Goal: Task Accomplishment & Management: Manage account settings

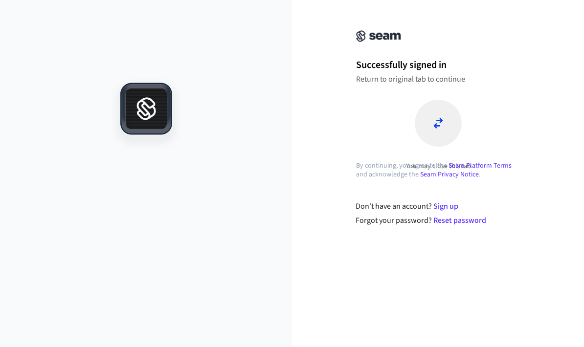
click at [447, 73] on div "Successfully signed in Return to original tab to continue" at bounding box center [438, 71] width 164 height 26
click at [443, 120] on div at bounding box center [438, 123] width 47 height 47
click at [449, 129] on div at bounding box center [438, 123] width 47 height 47
click at [445, 116] on div at bounding box center [438, 123] width 47 height 47
click at [436, 83] on p "Return to original tab to continue" at bounding box center [438, 79] width 164 height 10
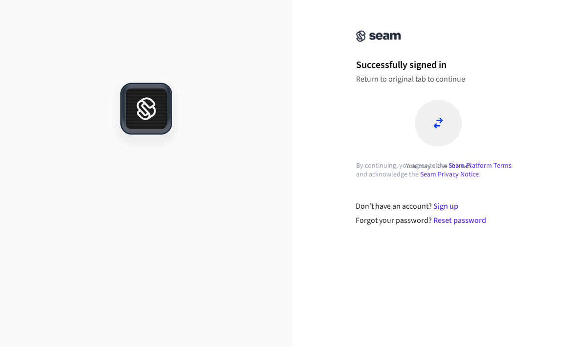
click at [436, 82] on p "Return to original tab to continue" at bounding box center [438, 79] width 164 height 10
click at [439, 139] on div at bounding box center [438, 123] width 47 height 47
click at [439, 138] on div at bounding box center [438, 123] width 47 height 47
click at [441, 119] on icon at bounding box center [437, 123] width 9 height 10
click at [531, 79] on div "Successfully signed in Return to original tab to continue You may close this tab" at bounding box center [439, 91] width 196 height 159
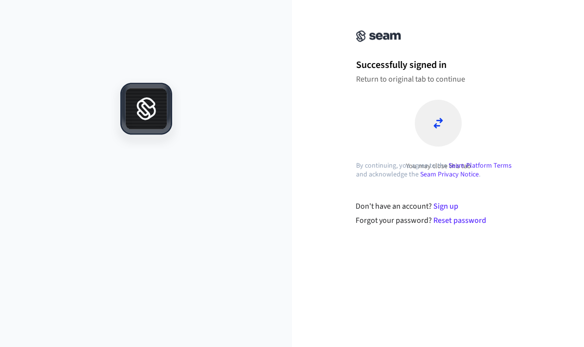
click at [531, 79] on div "Successfully signed in Return to original tab to continue You may close this tab" at bounding box center [439, 91] width 196 height 159
click at [516, 99] on div "Successfully signed in Return to original tab to continue You may close this tab" at bounding box center [439, 91] width 196 height 159
click at [448, 131] on div at bounding box center [438, 123] width 47 height 47
click at [439, 124] on icon at bounding box center [438, 123] width 10 height 12
click at [381, 127] on div "You may close this tab" at bounding box center [438, 135] width 164 height 71
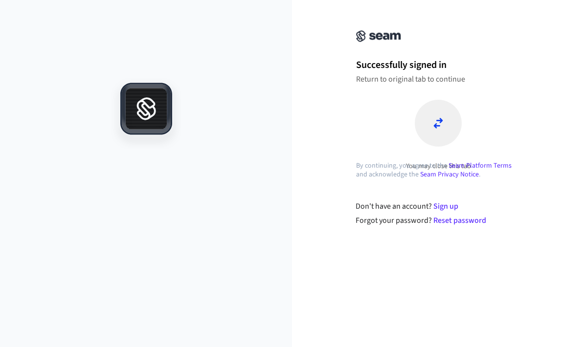
click at [335, 124] on div "Successfully signed in Return to original tab to continue You may close this ta…" at bounding box center [438, 119] width 292 height 215
click at [488, 46] on div "Successfully signed in Return to original tab to continue You may close this tab" at bounding box center [439, 91] width 196 height 159
click at [440, 114] on div at bounding box center [438, 123] width 47 height 47
click at [445, 128] on div at bounding box center [438, 123] width 47 height 47
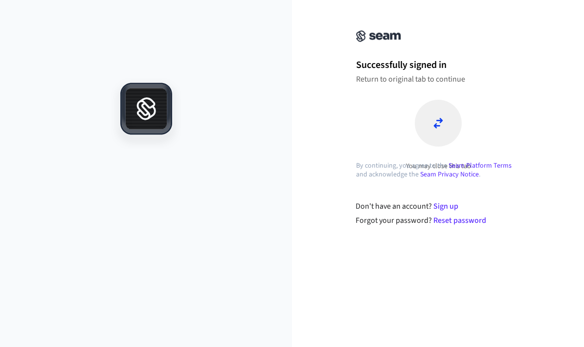
click at [444, 128] on div at bounding box center [438, 123] width 47 height 47
click at [448, 123] on div at bounding box center [438, 123] width 47 height 47
click at [447, 123] on div at bounding box center [438, 123] width 47 height 47
click at [444, 125] on div at bounding box center [438, 123] width 47 height 47
click at [427, 131] on div at bounding box center [438, 123] width 47 height 47
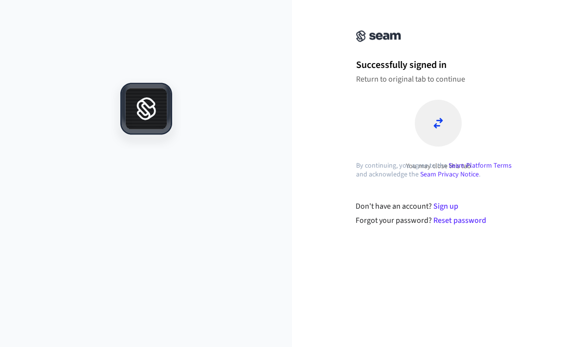
click at [427, 131] on div at bounding box center [438, 123] width 47 height 47
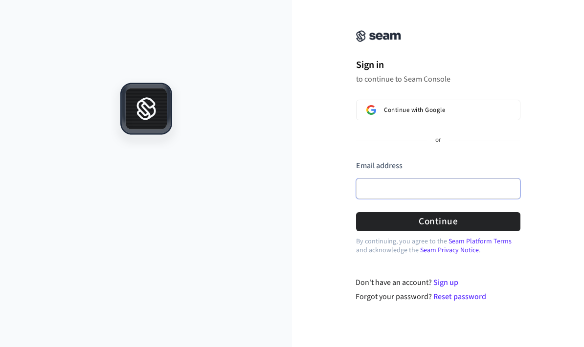
click at [415, 179] on input "Email address" at bounding box center [438, 189] width 164 height 21
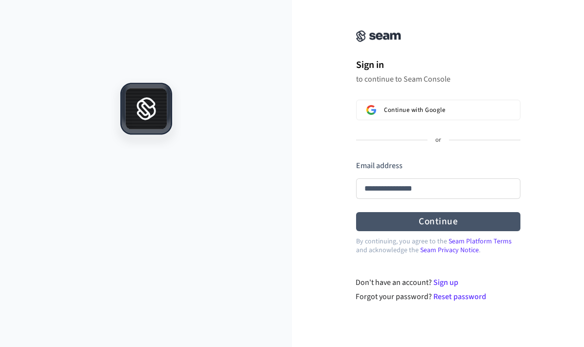
click at [461, 228] on button "Continue" at bounding box center [438, 221] width 164 height 19
type input "**********"
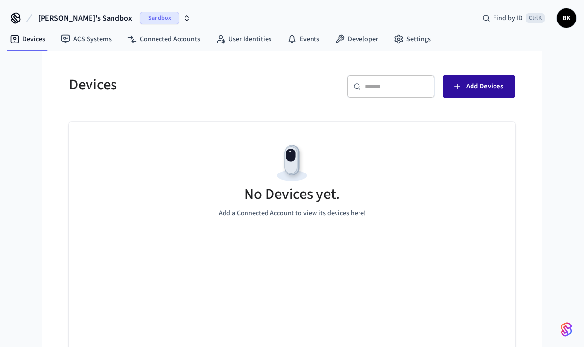
click at [483, 89] on span "Add Devices" at bounding box center [484, 86] width 37 height 13
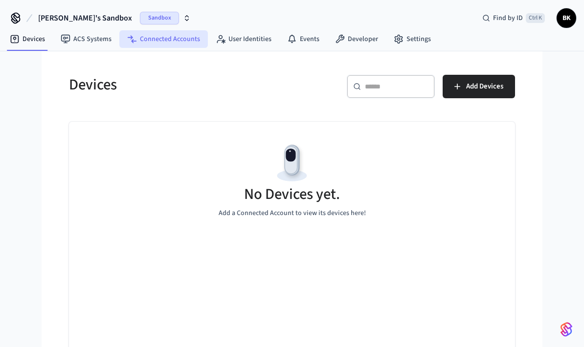
click at [170, 41] on link "Connected Accounts" at bounding box center [163, 39] width 89 height 18
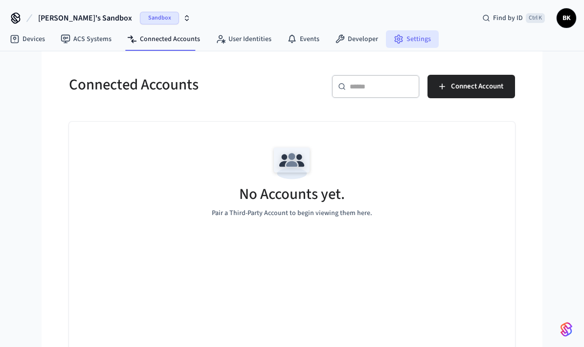
click at [402, 37] on link "Settings" at bounding box center [412, 39] width 53 height 18
